Goal: Task Accomplishment & Management: Complete application form

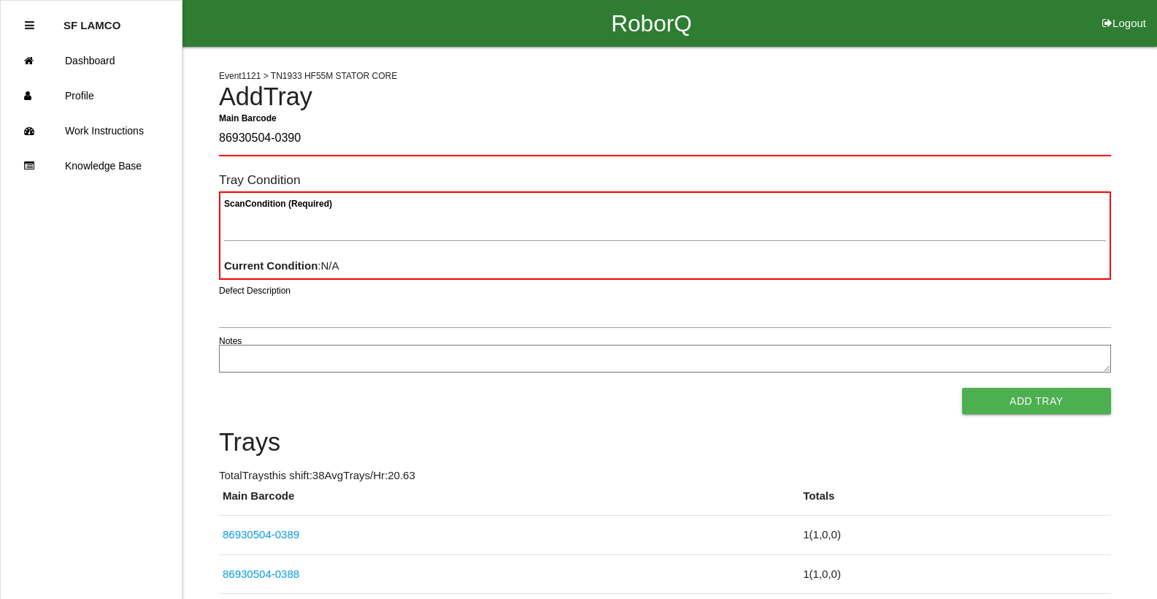
type Barcode "86930504-0390"
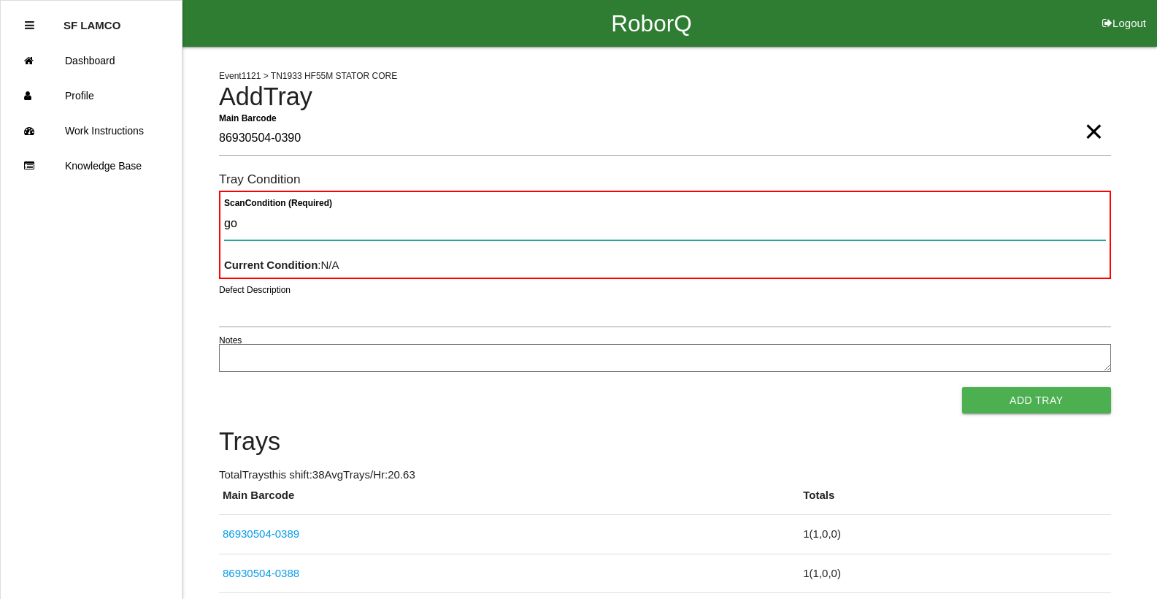
type Condition "goo"
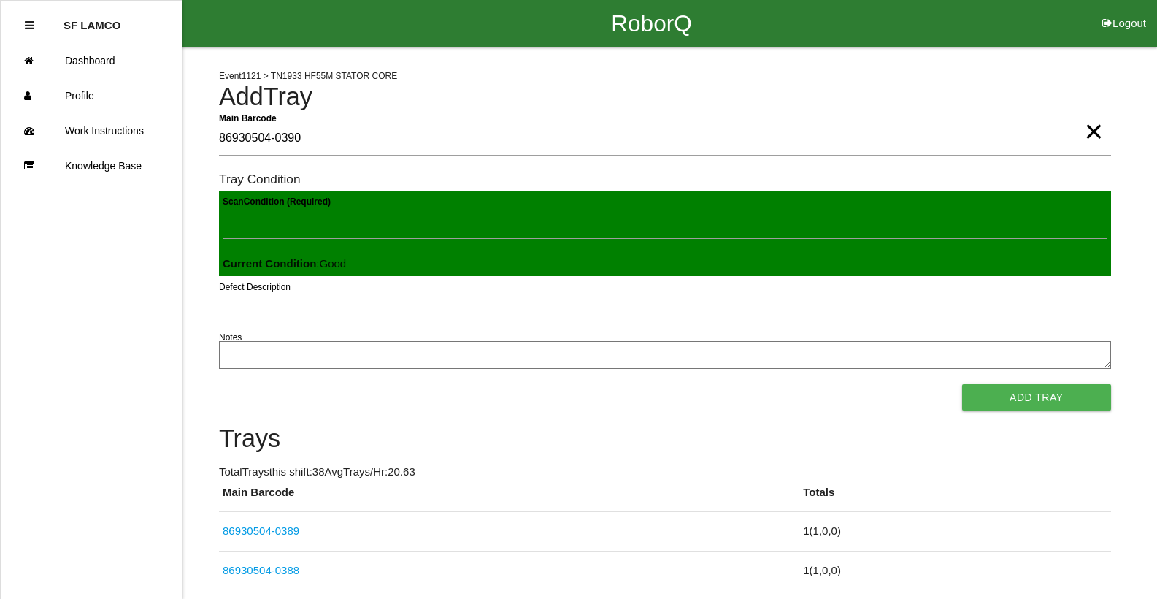
click at [962, 384] on button "Add Tray" at bounding box center [1036, 397] width 149 height 26
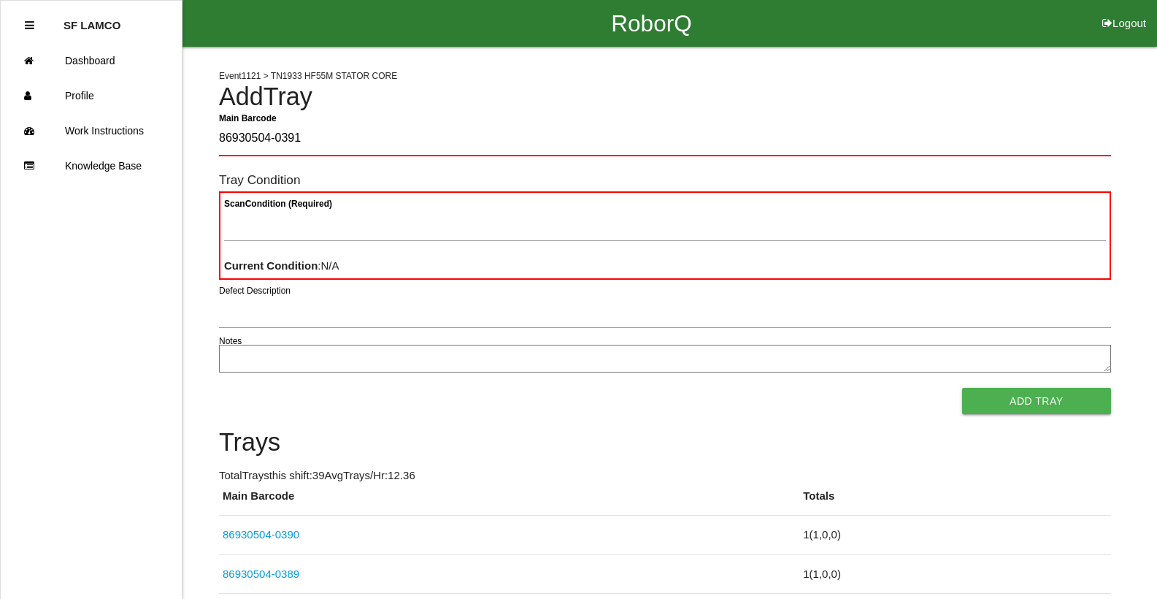
type Barcode "86930504-0391"
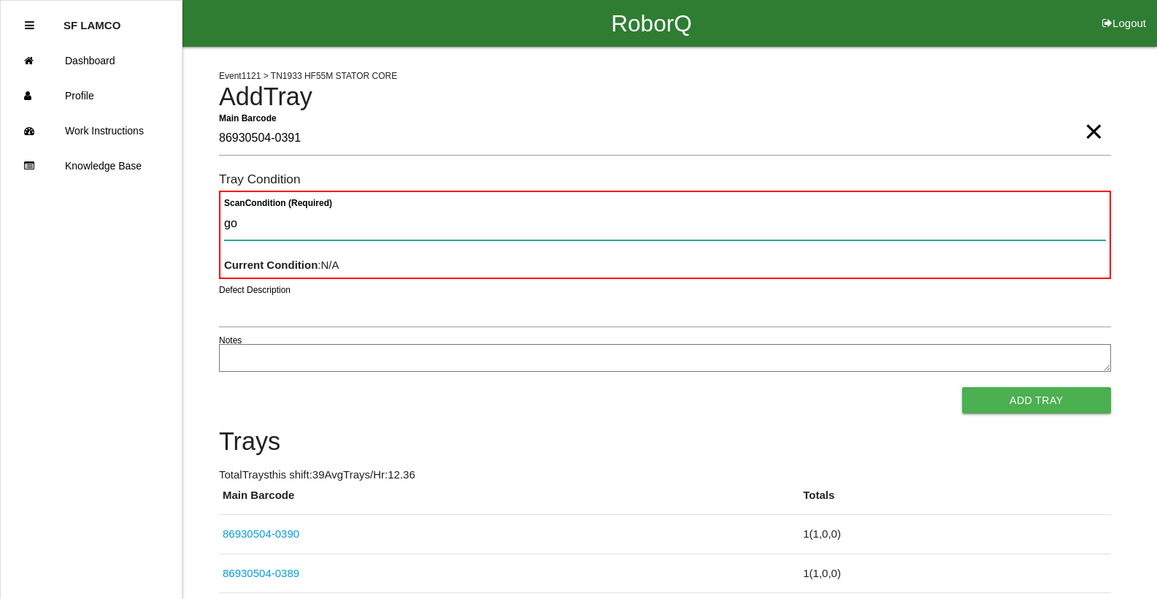
type Condition "goo"
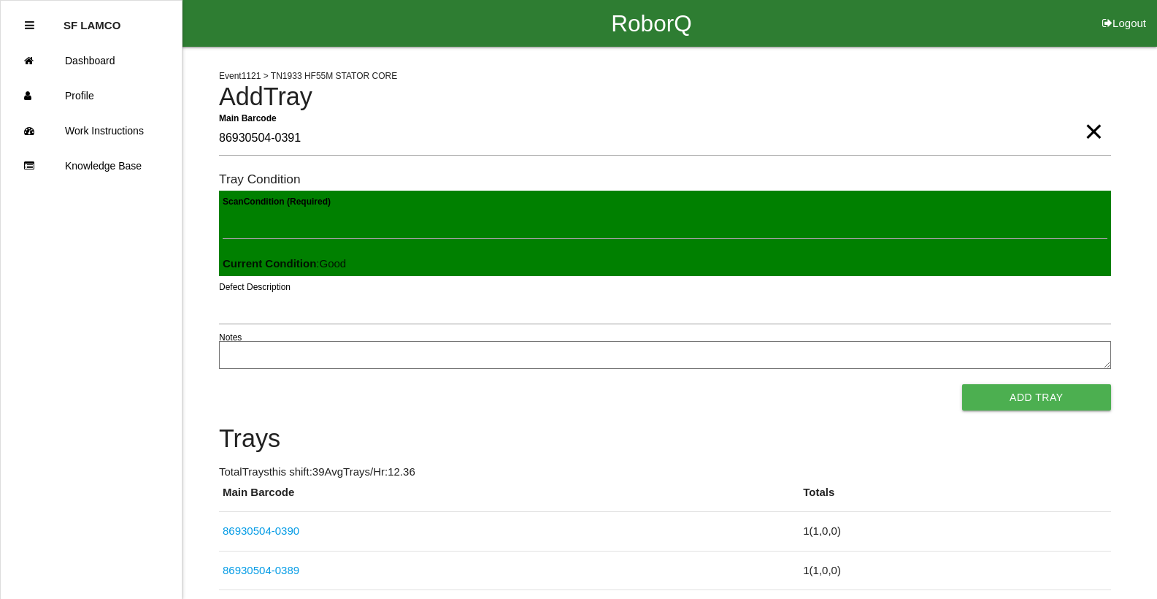
click at [962, 384] on button "Add Tray" at bounding box center [1036, 397] width 149 height 26
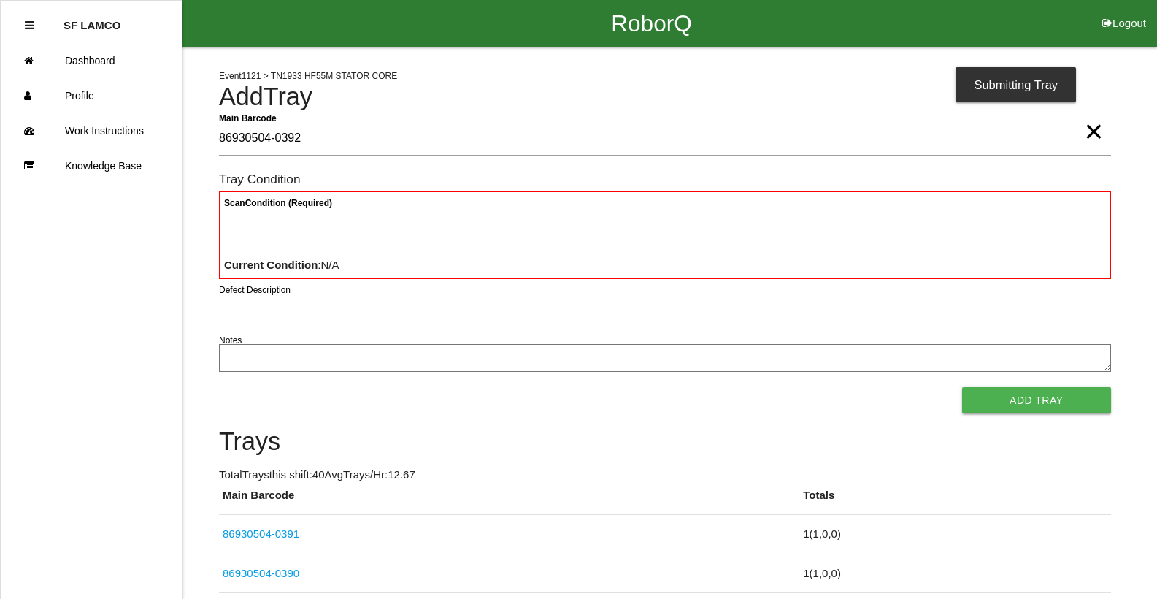
type Barcode "86930504-0392"
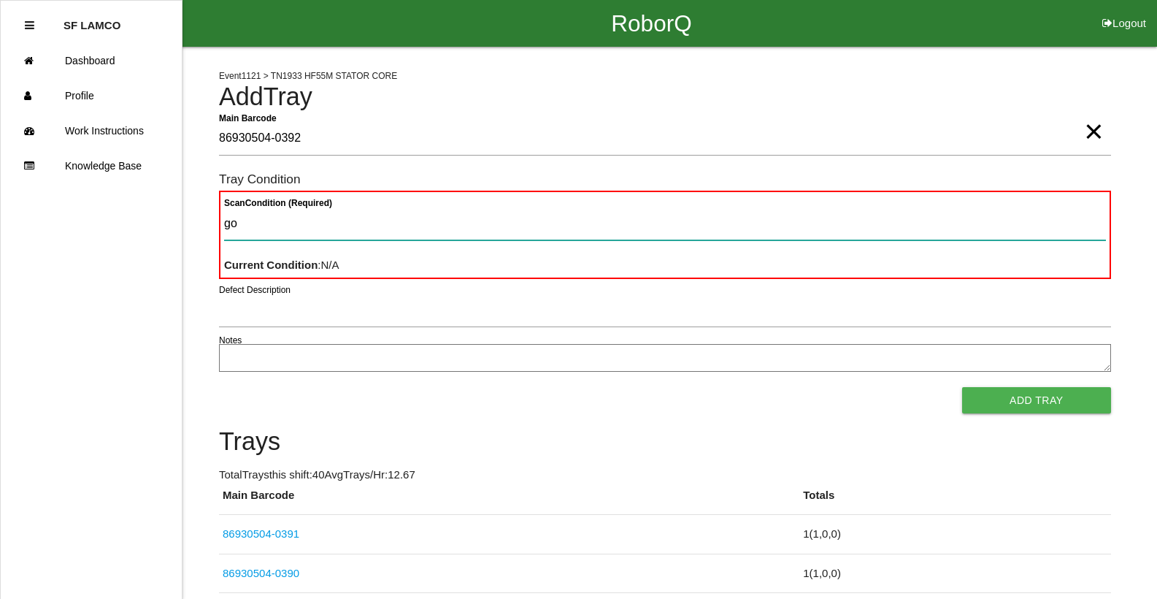
type Condition "goo"
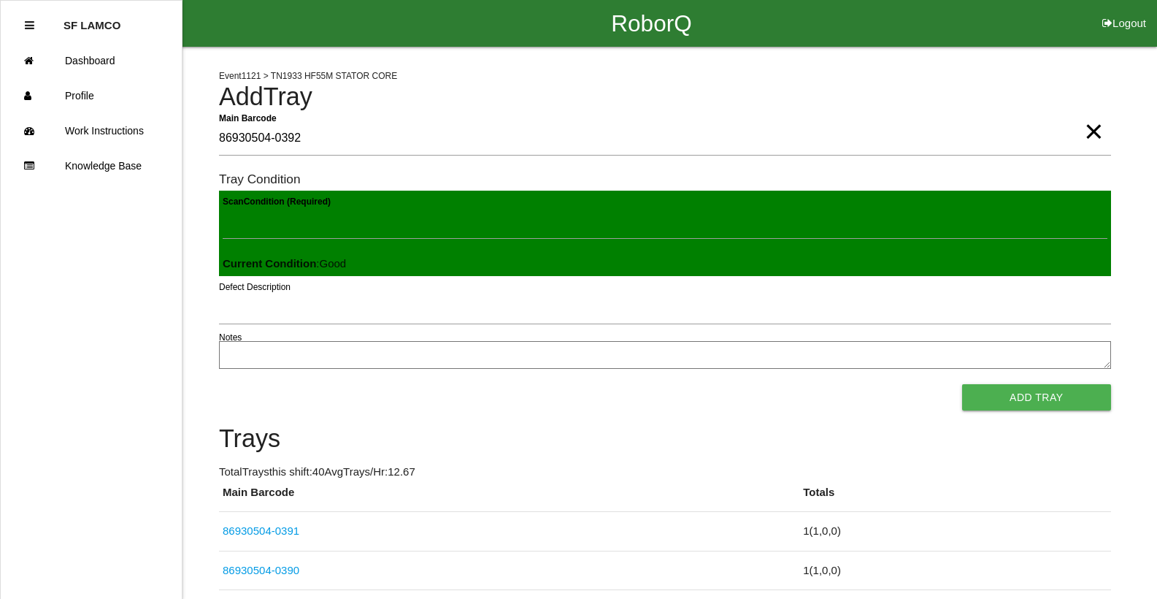
click at [962, 384] on button "Add Tray" at bounding box center [1036, 397] width 149 height 26
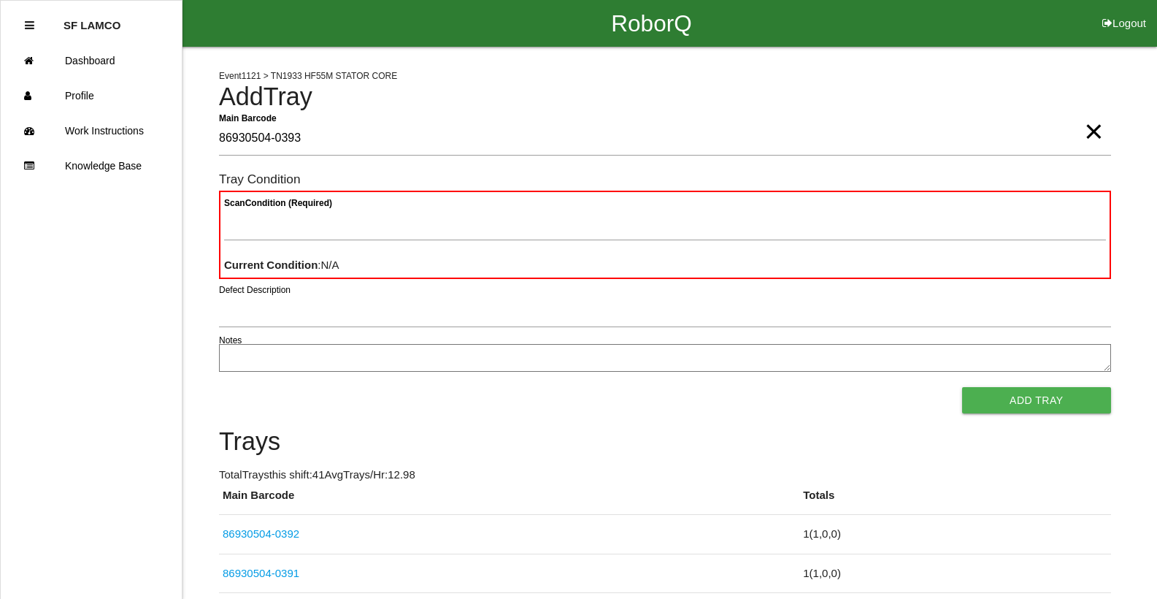
type Barcode "86930504-0393"
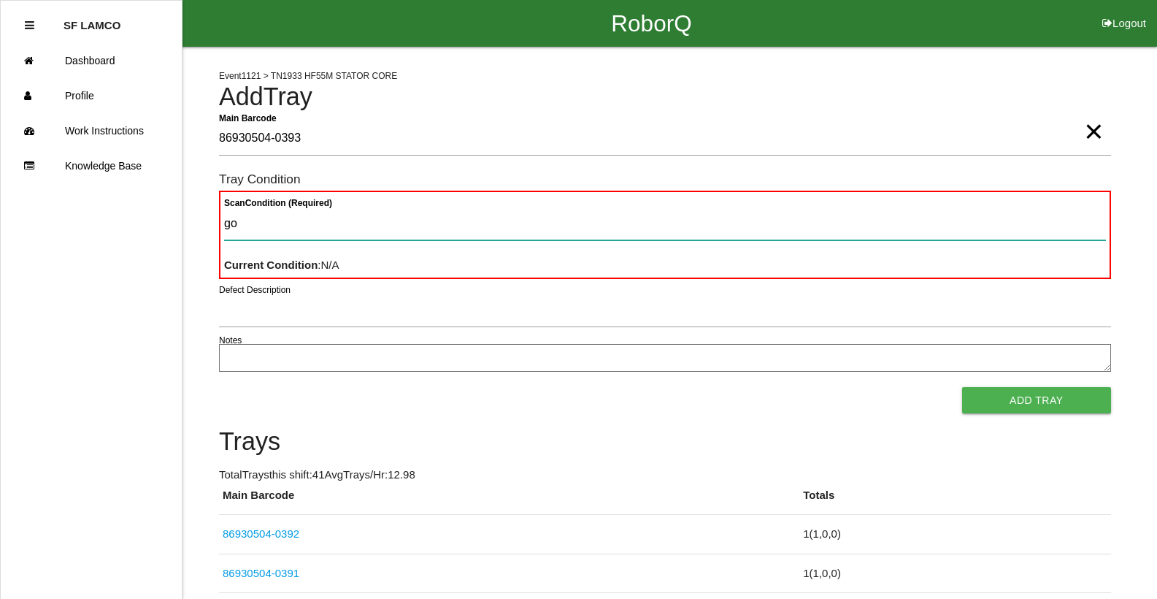
type Condition "goo"
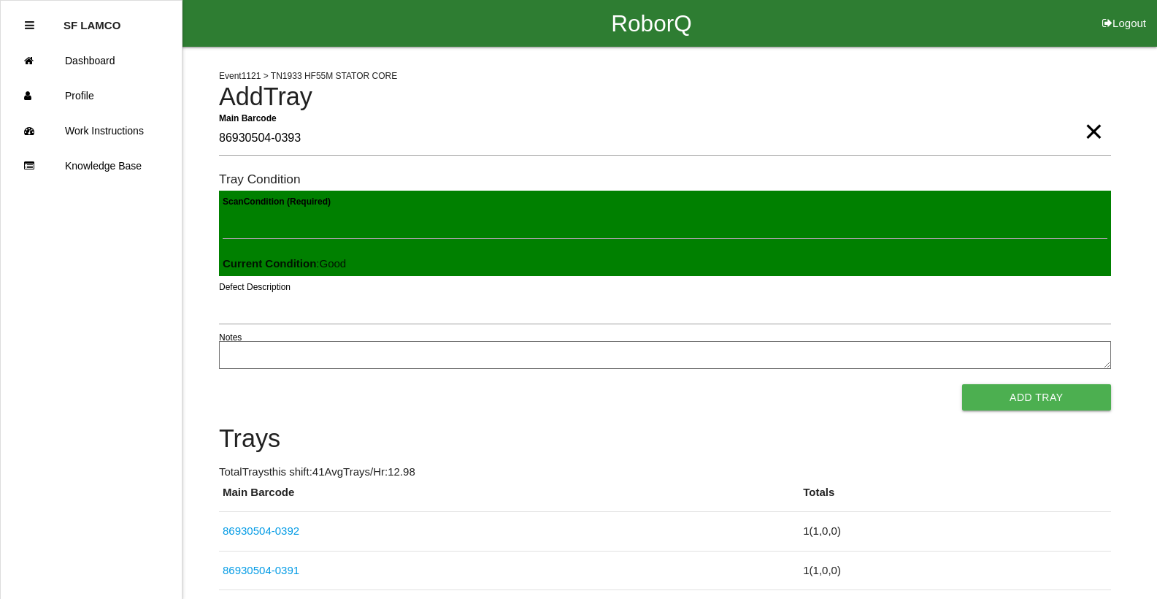
click at [962, 384] on button "Add Tray" at bounding box center [1036, 397] width 149 height 26
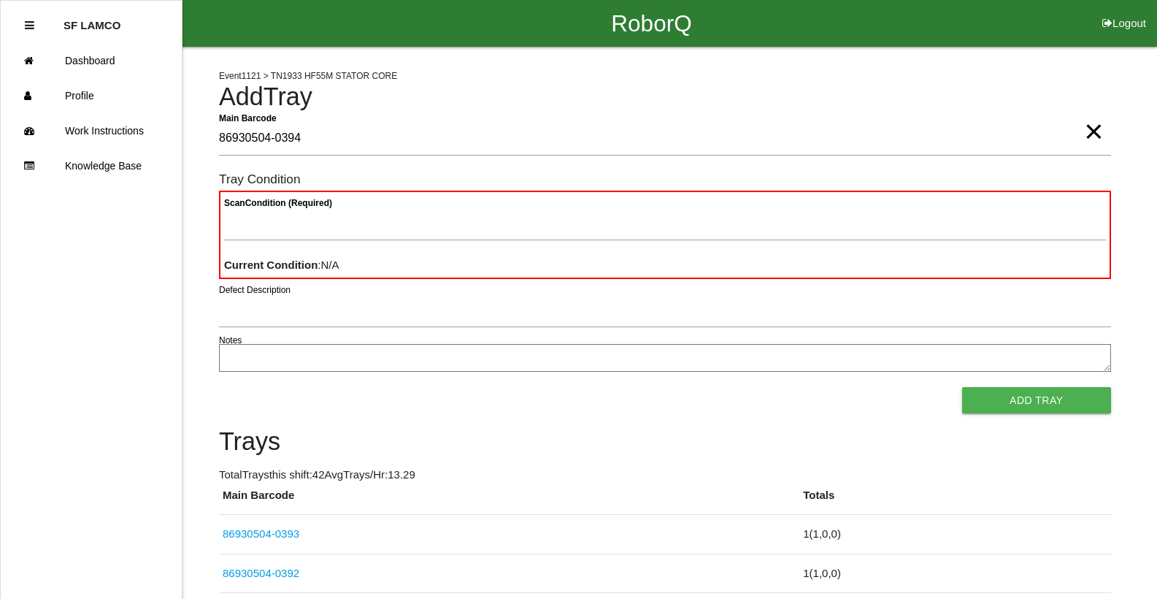
type Barcode "86930504-0394"
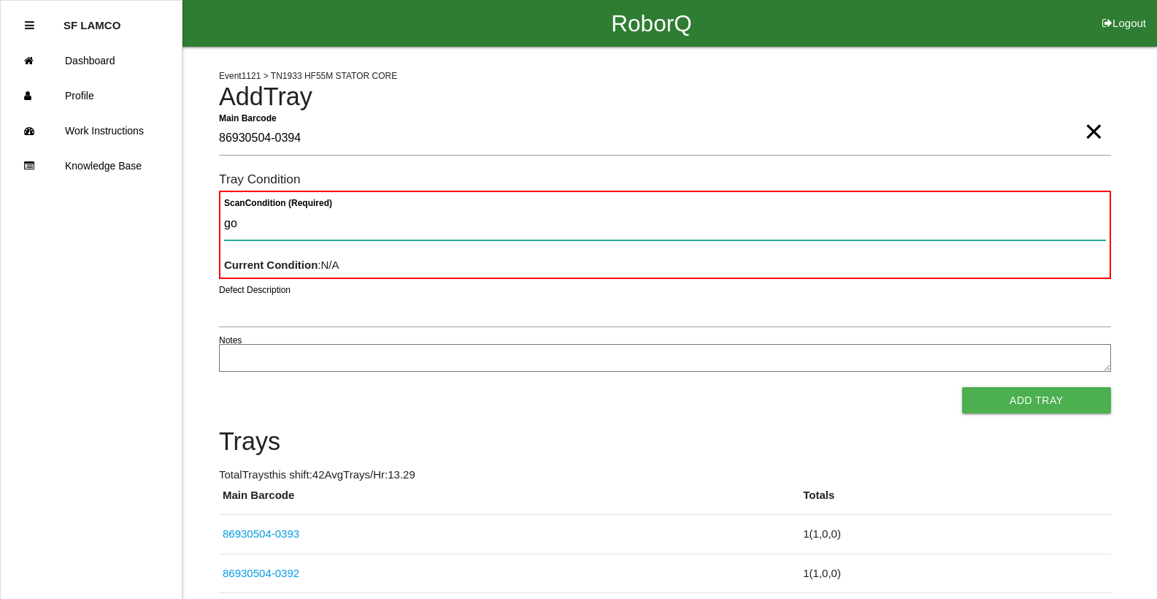
type Condition "goo"
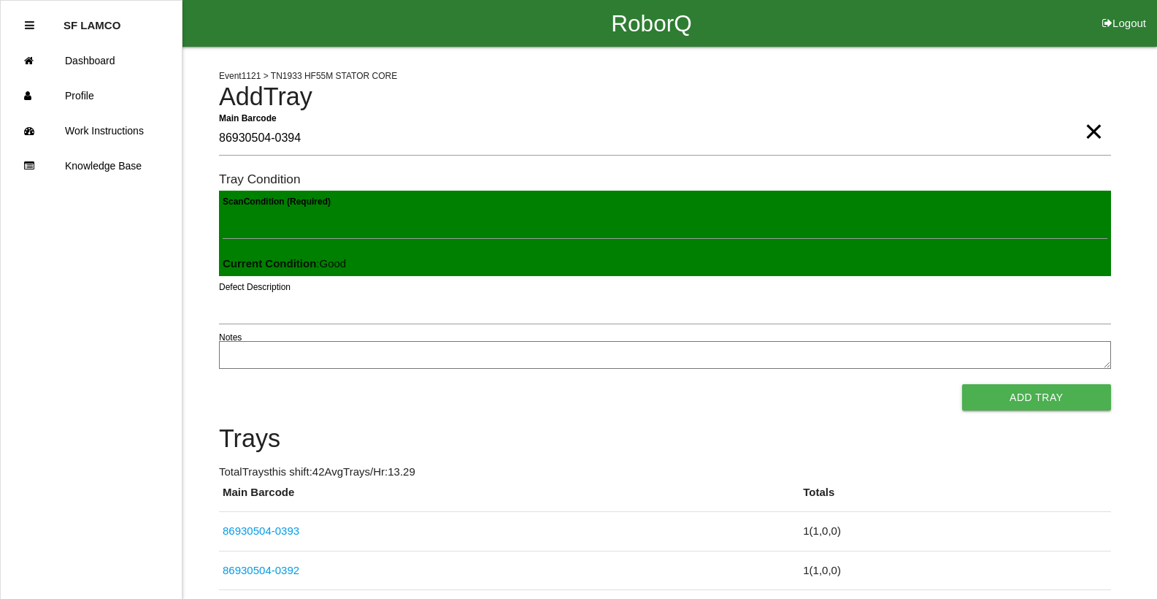
click at [962, 384] on button "Add Tray" at bounding box center [1036, 397] width 149 height 26
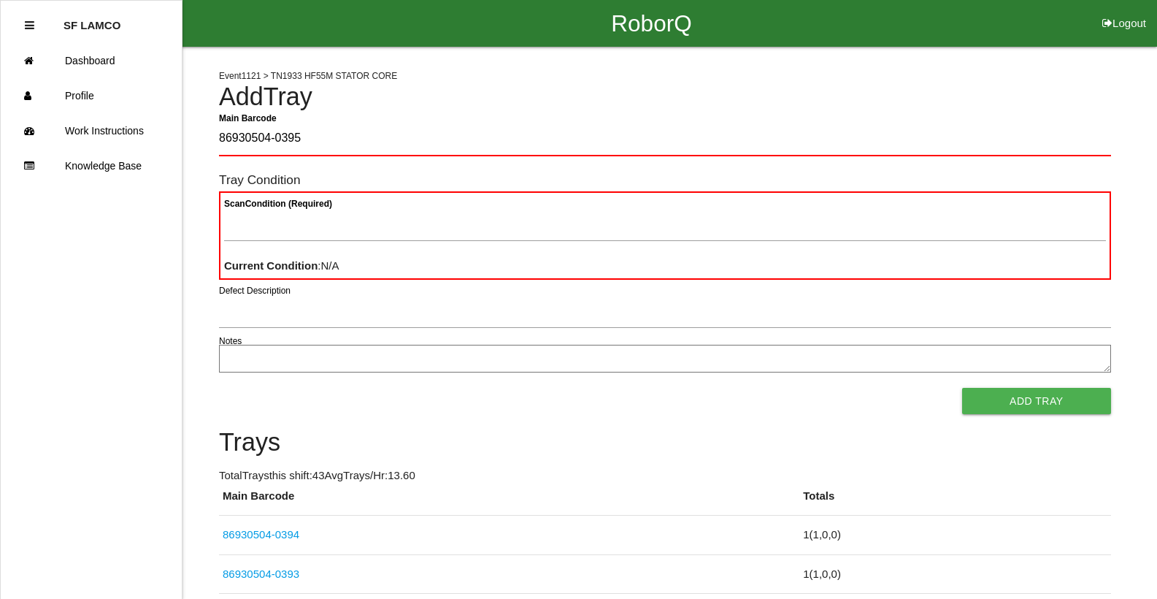
type Barcode "86930504-0395"
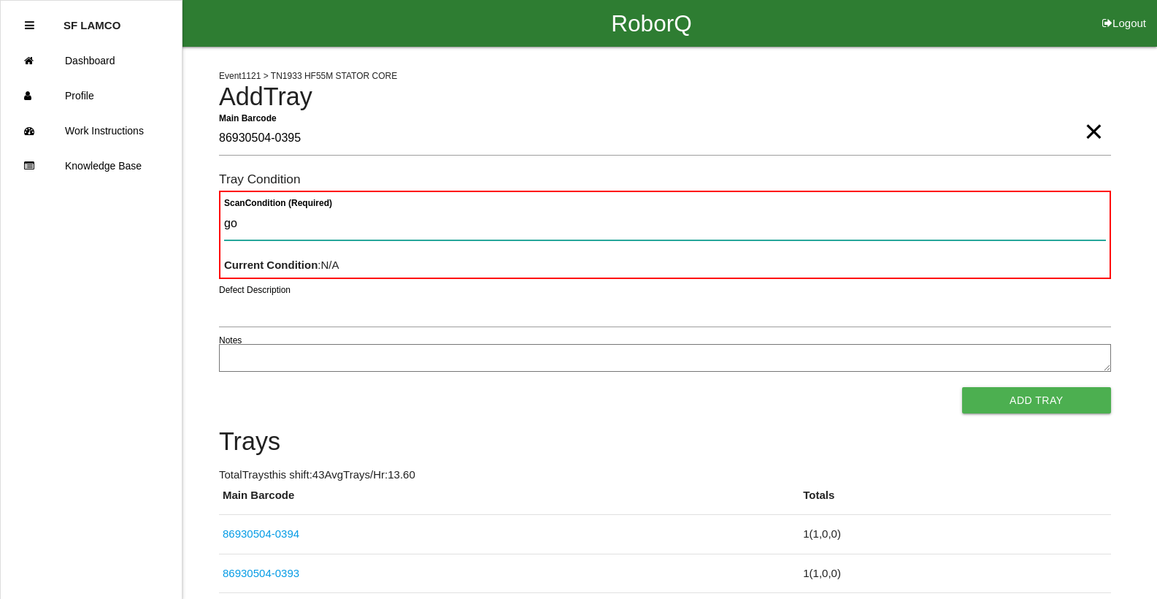
type Condition "goo"
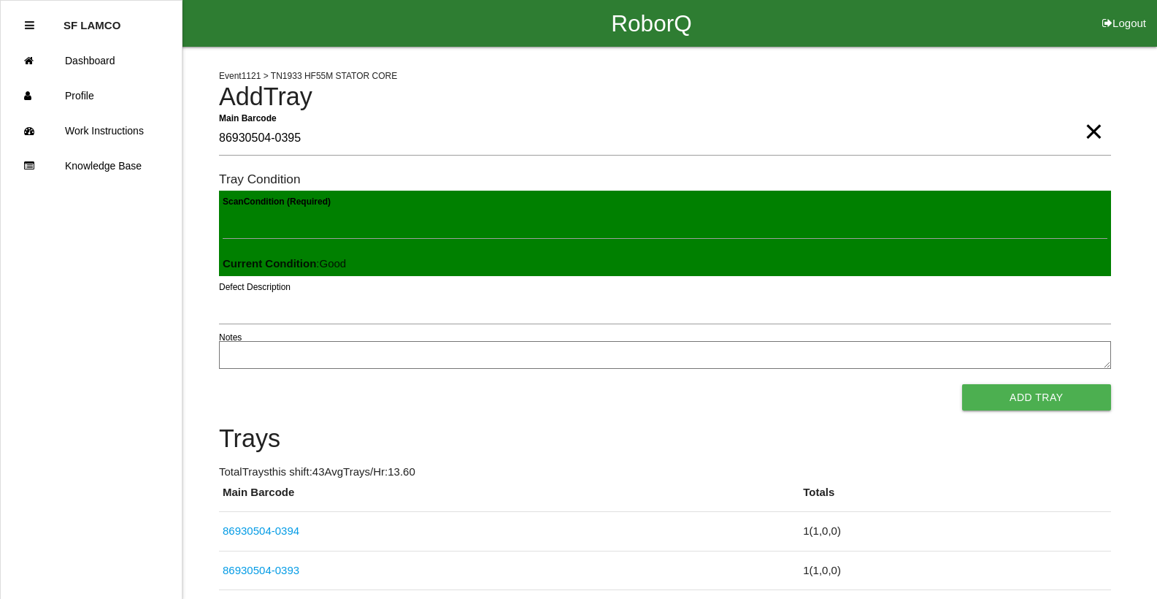
click at [962, 384] on button "Add Tray" at bounding box center [1036, 397] width 149 height 26
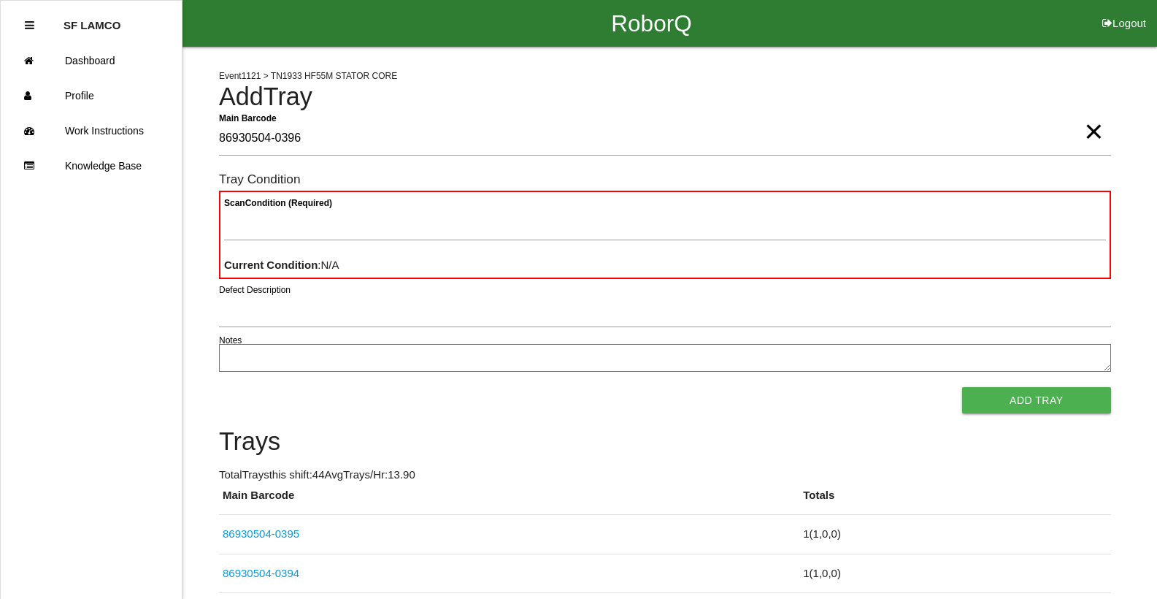
type Barcode "86930504-0396"
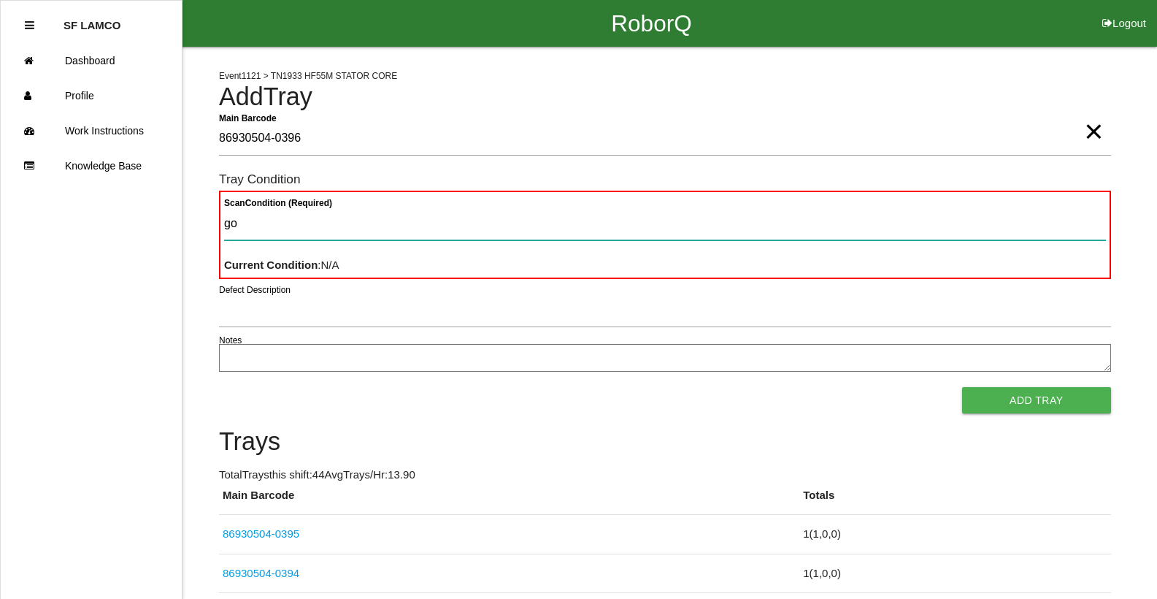
type Condition "goo"
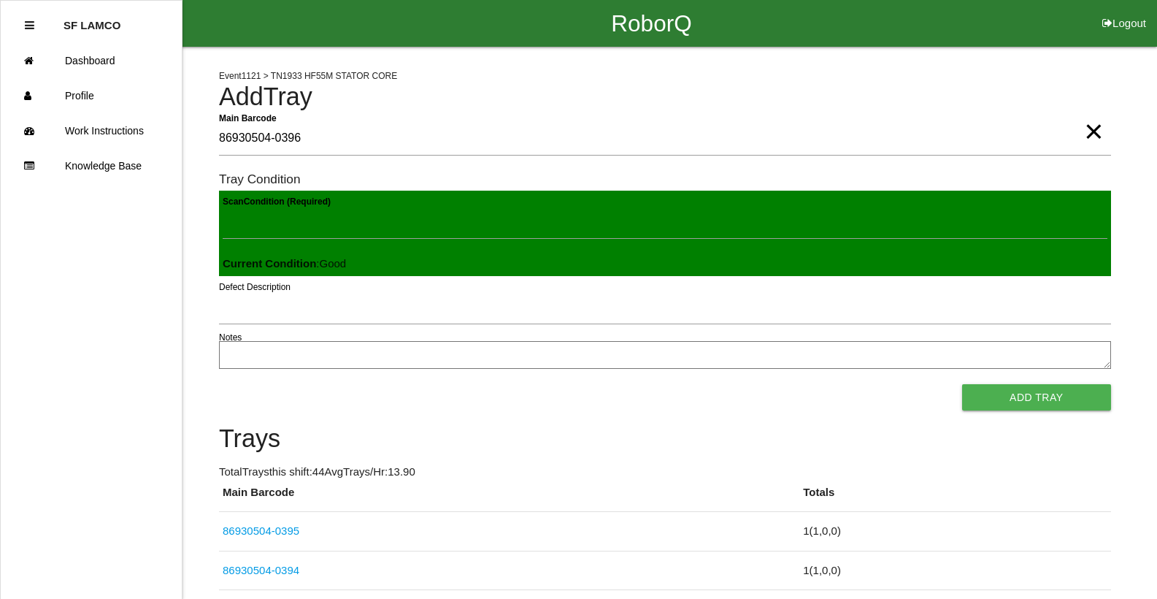
click at [962, 384] on button "Add Tray" at bounding box center [1036, 397] width 149 height 26
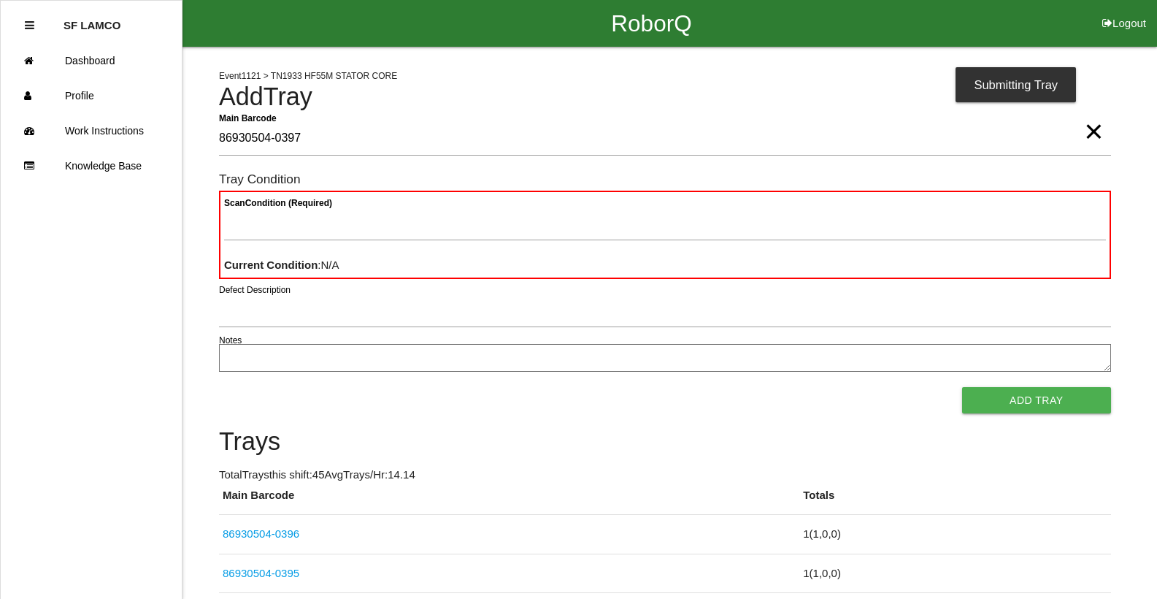
type Barcode "86930504-0397"
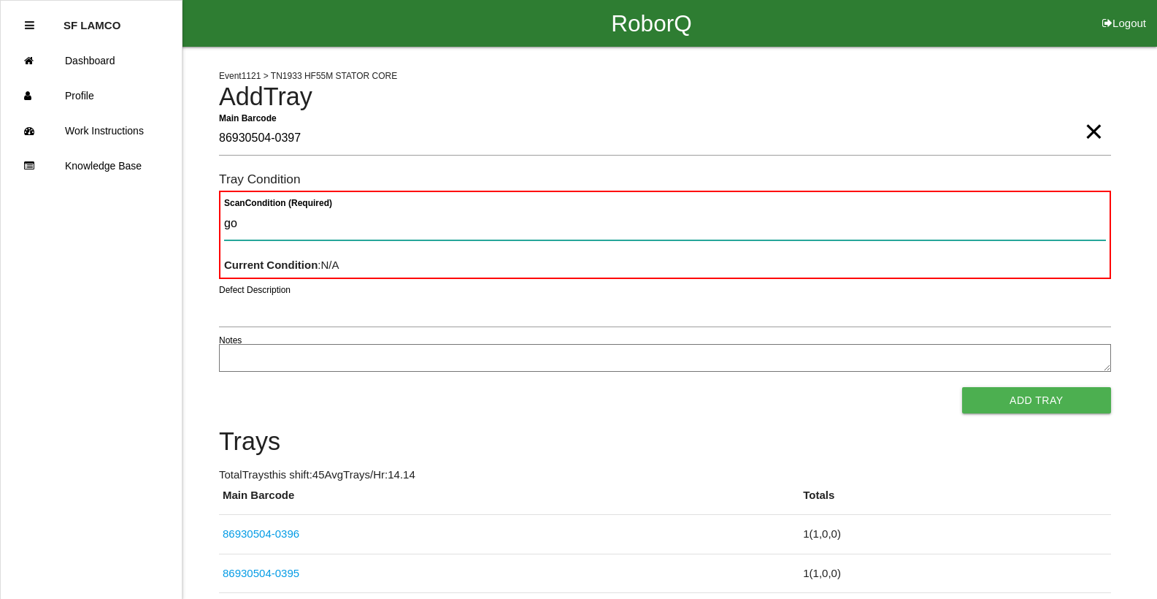
type Condition "goo"
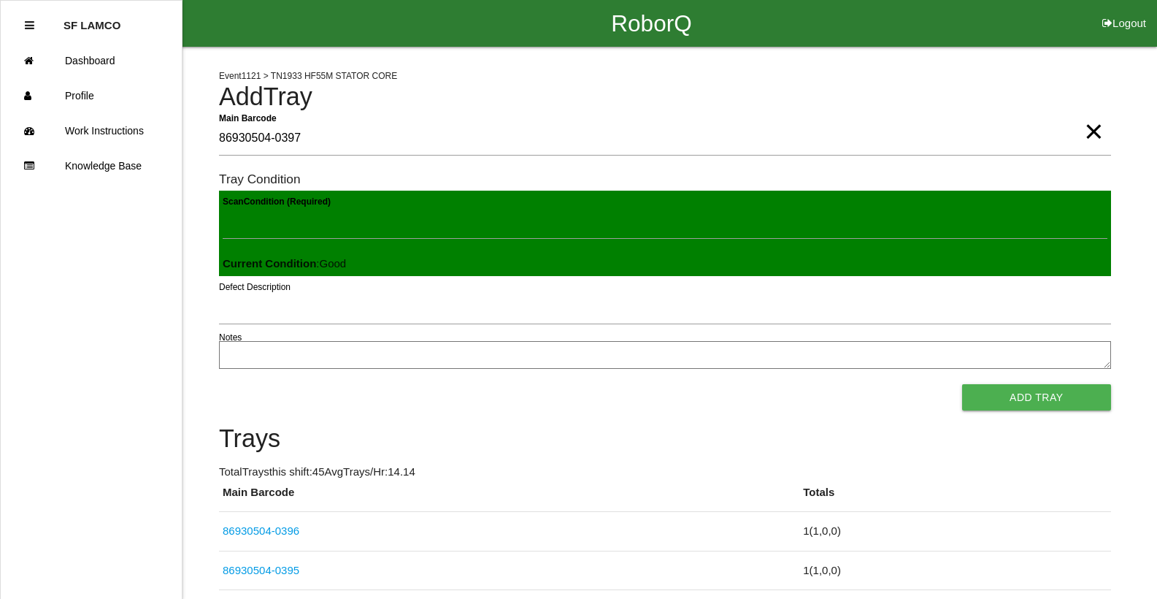
click at [962, 384] on button "Add Tray" at bounding box center [1036, 397] width 149 height 26
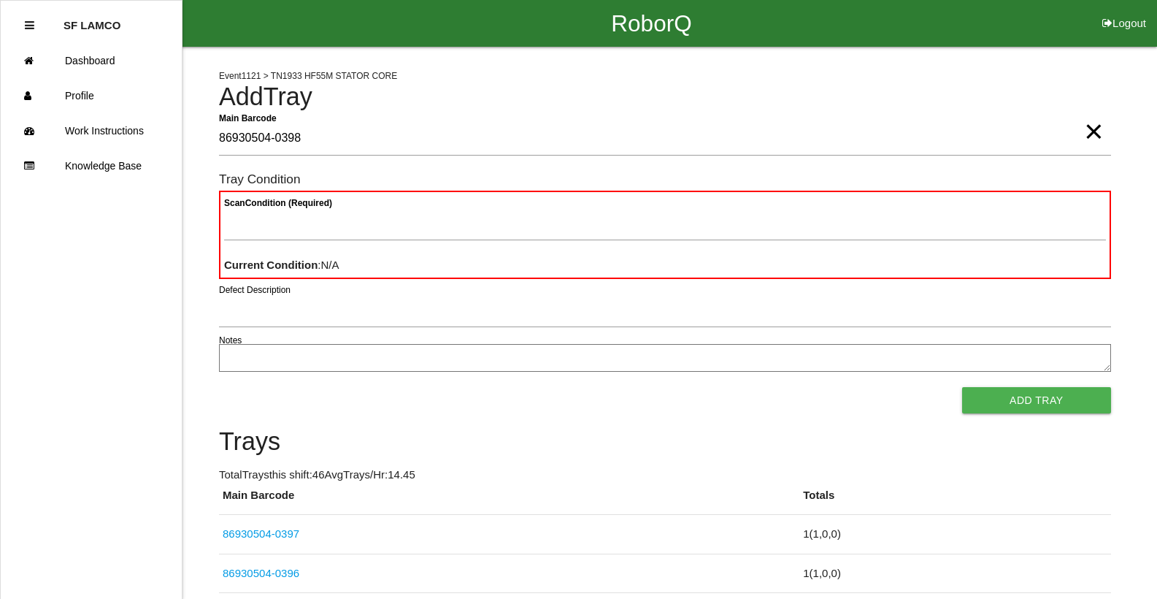
type Barcode "86930504-0398"
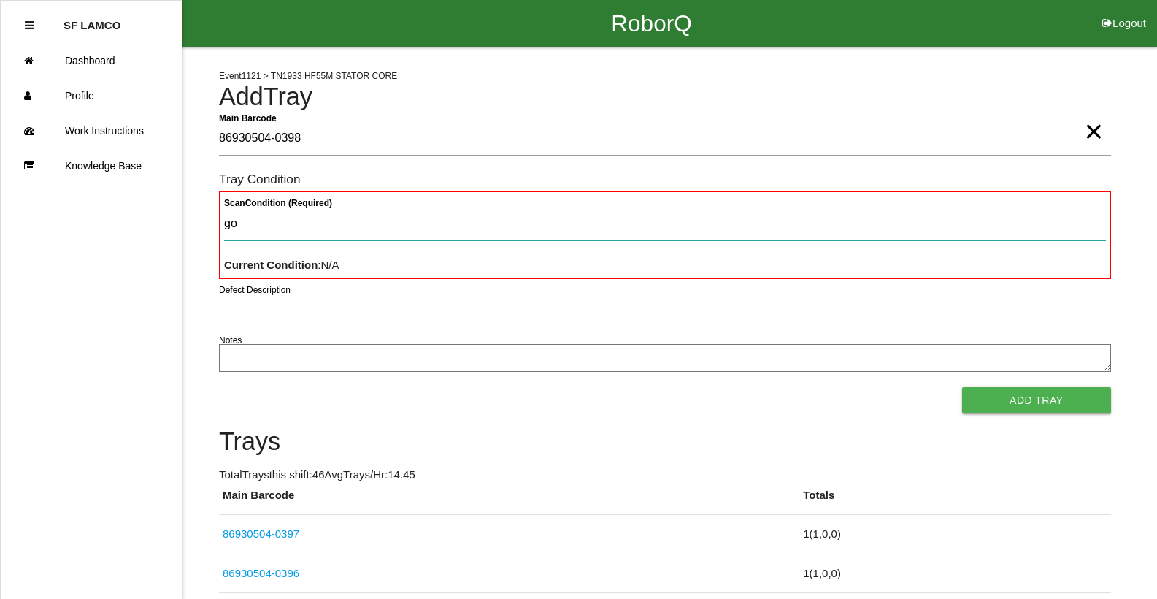
type Condition "goo"
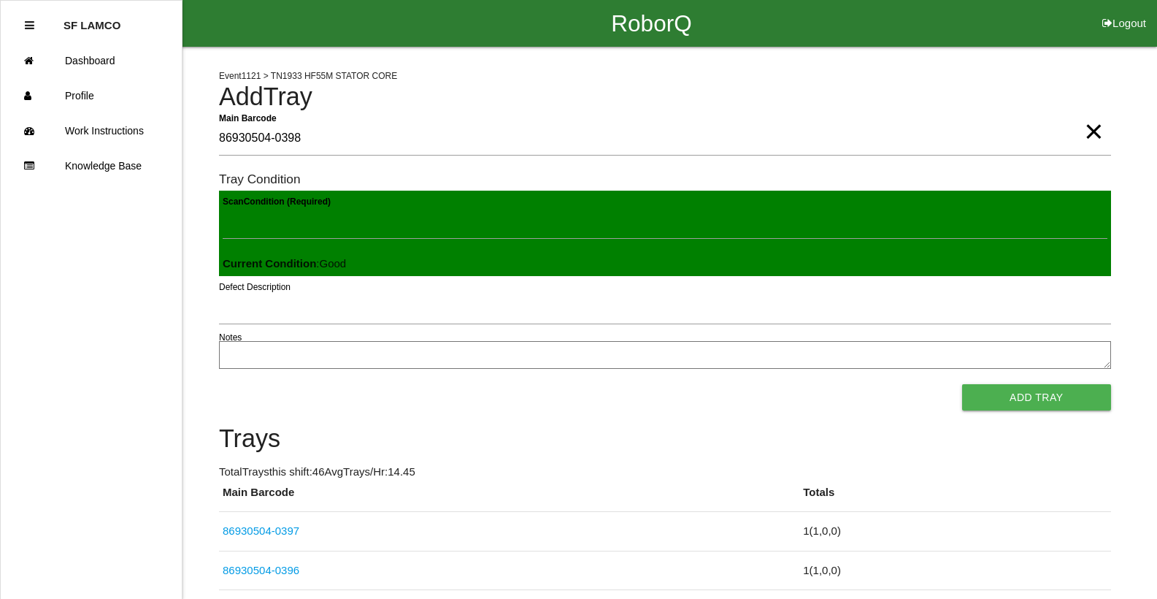
click at [962, 384] on button "Add Tray" at bounding box center [1036, 397] width 149 height 26
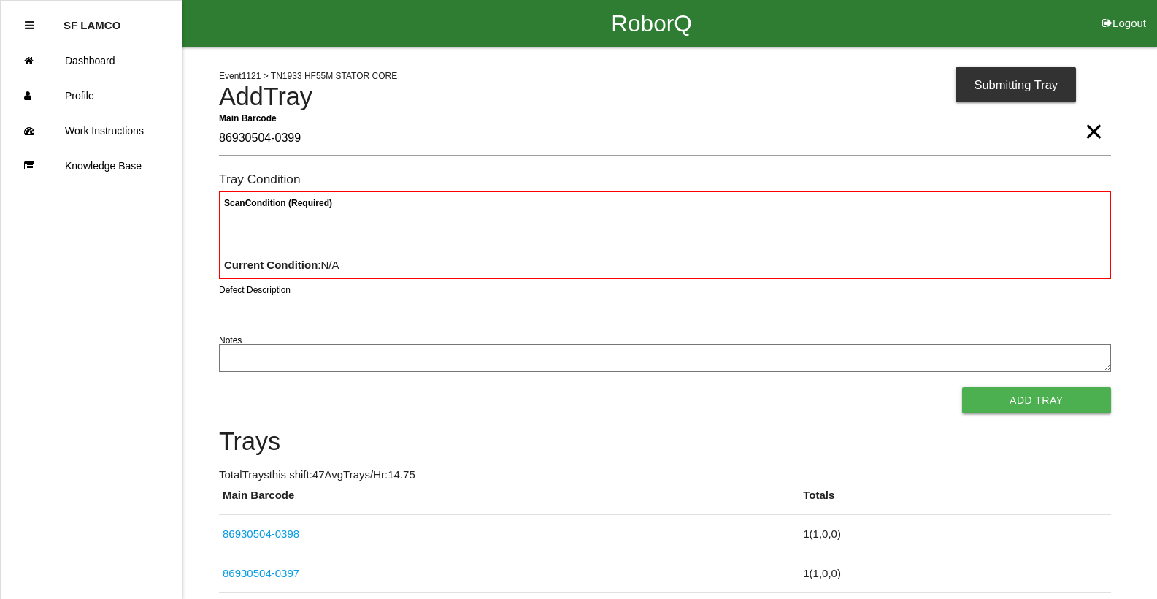
type Barcode "86930504-0399"
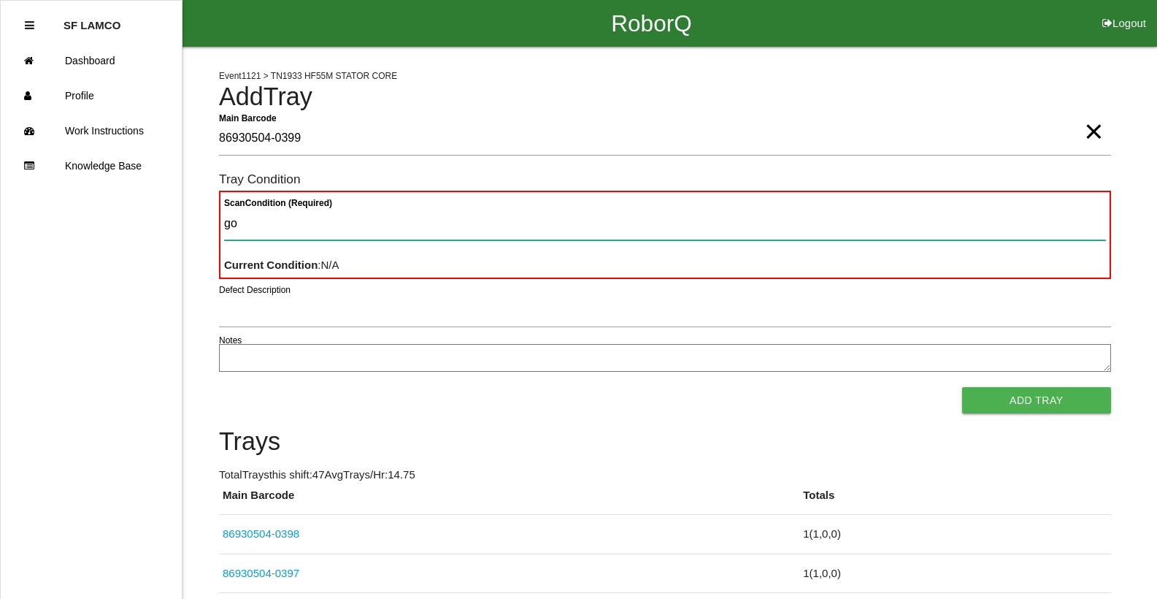
type Condition "goo"
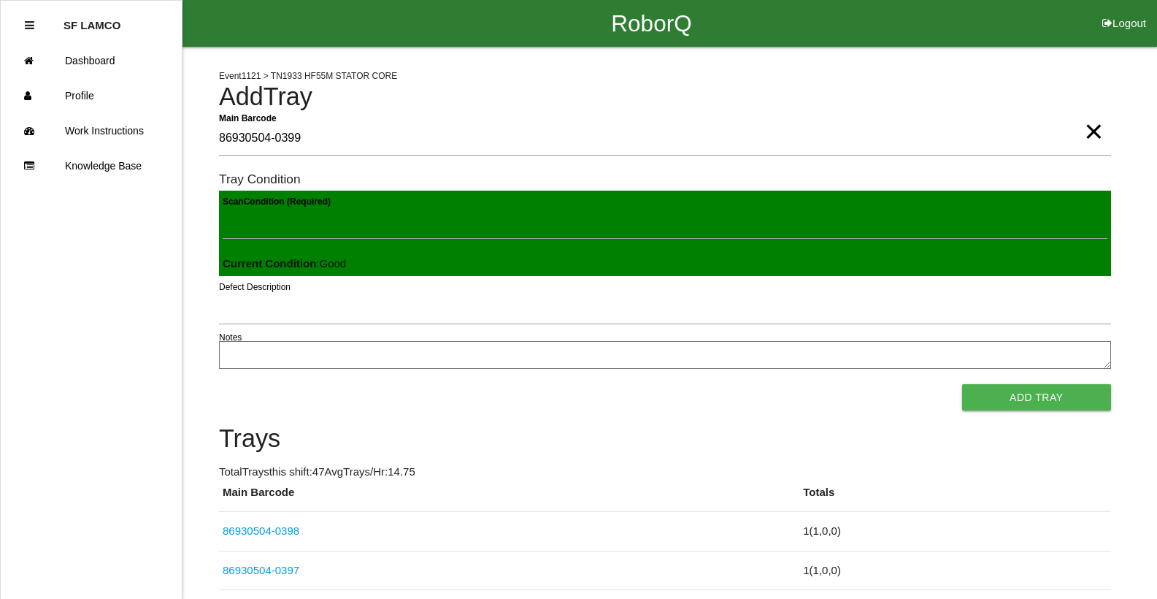
click at [962, 384] on button "Add Tray" at bounding box center [1036, 397] width 149 height 26
